Goal: Transaction & Acquisition: Register for event/course

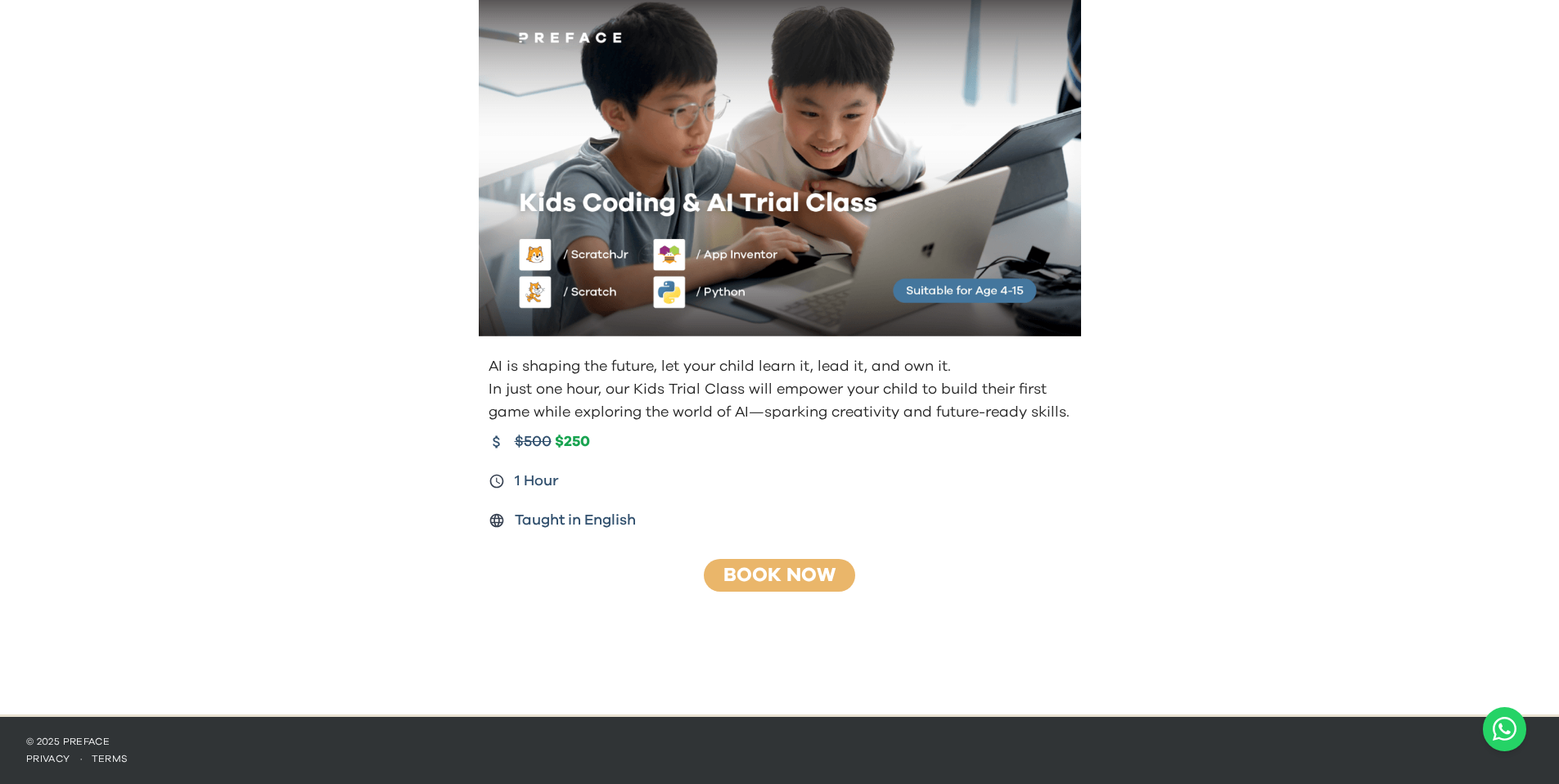
click at [1020, 768] on footer "© 2025 Preface privacy · terms" at bounding box center [779, 751] width 1559 height 67
drag, startPoint x: 1316, startPoint y: 226, endPoint x: 1338, endPoint y: 226, distance: 22.0
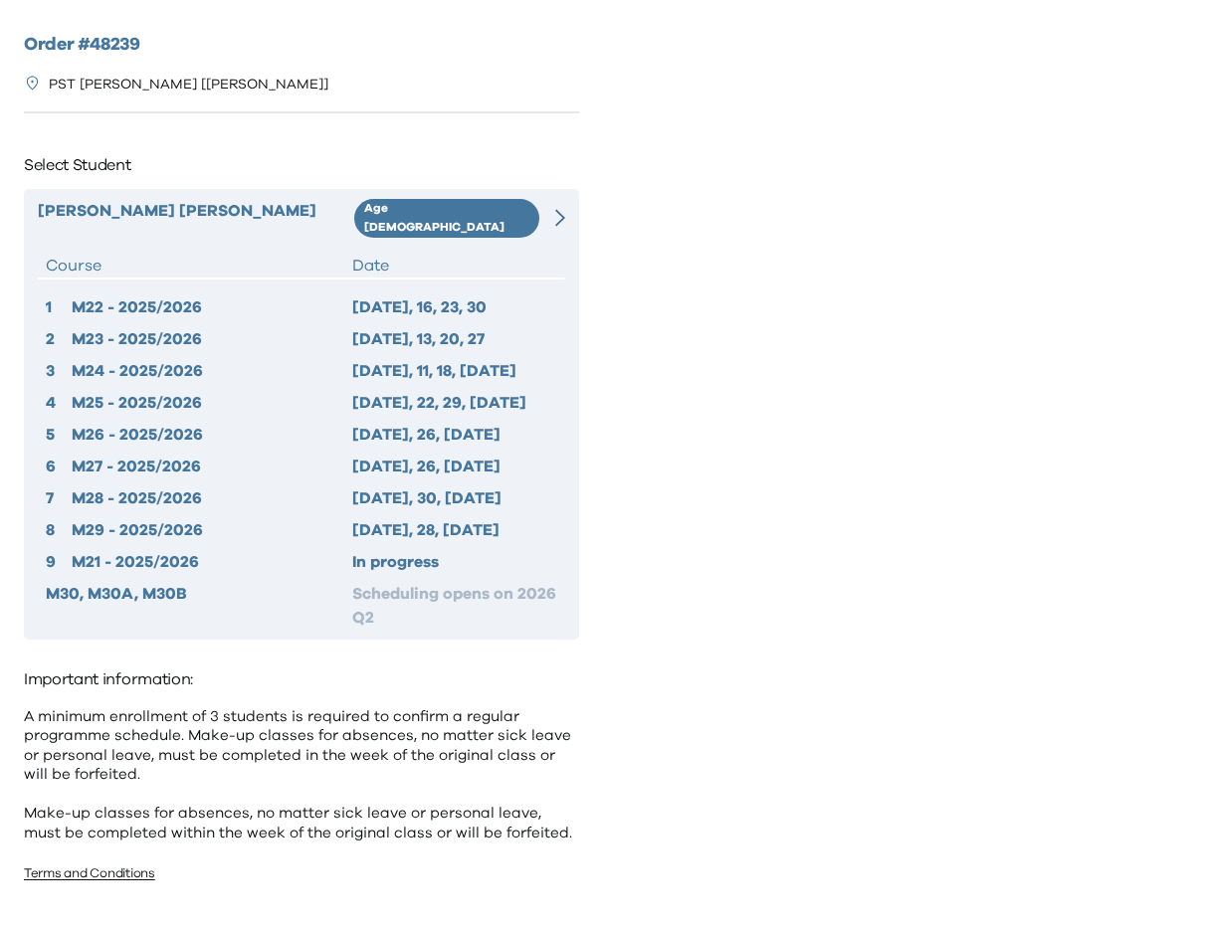
drag, startPoint x: 709, startPoint y: 780, endPoint x: 764, endPoint y: 775, distance: 54.9
click at [764, 775] on div at bounding box center [904, 465] width 603 height 931
click at [911, 600] on div at bounding box center [904, 465] width 603 height 931
click at [945, 676] on div at bounding box center [904, 465] width 603 height 931
click at [946, 676] on div at bounding box center [904, 465] width 603 height 931
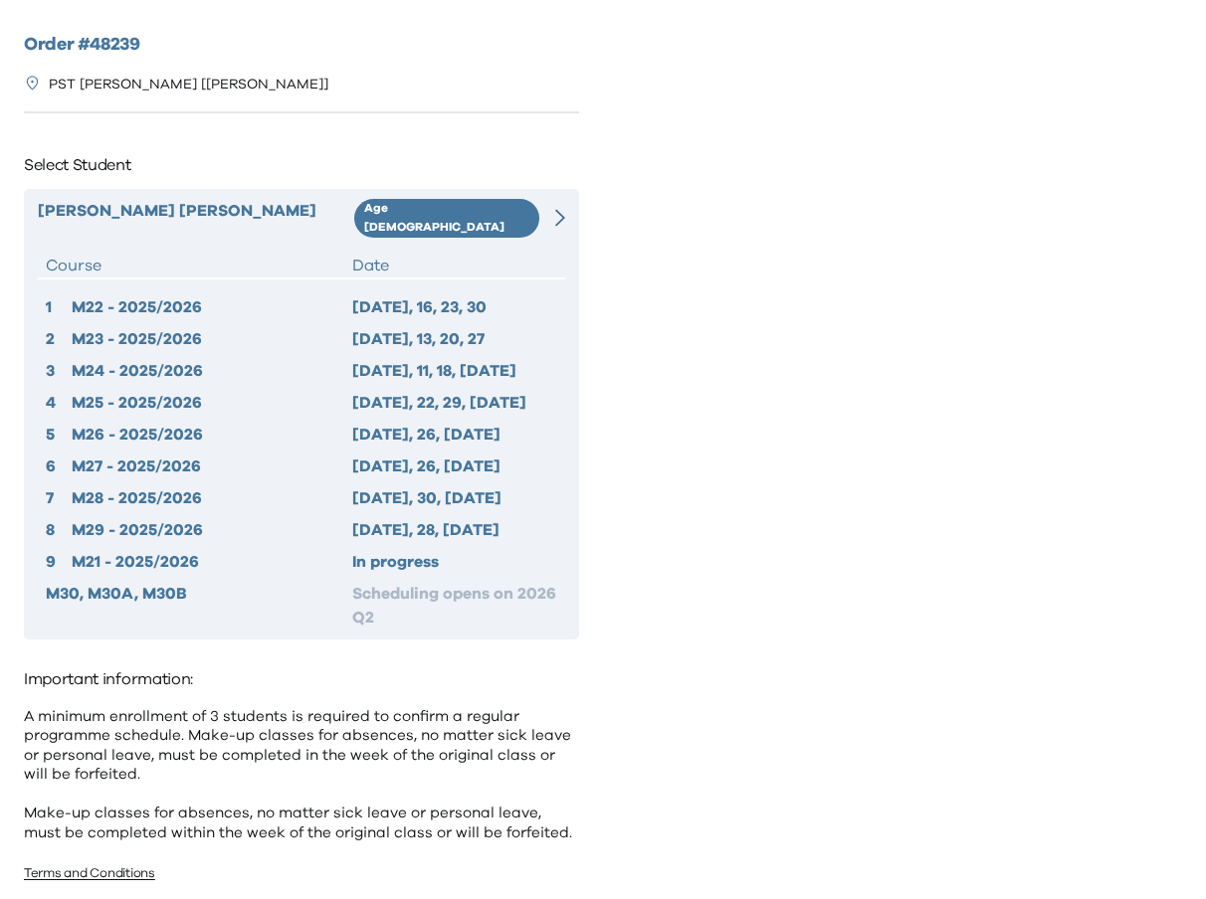
scroll to position [11, 0]
